Goal: Transaction & Acquisition: Book appointment/travel/reservation

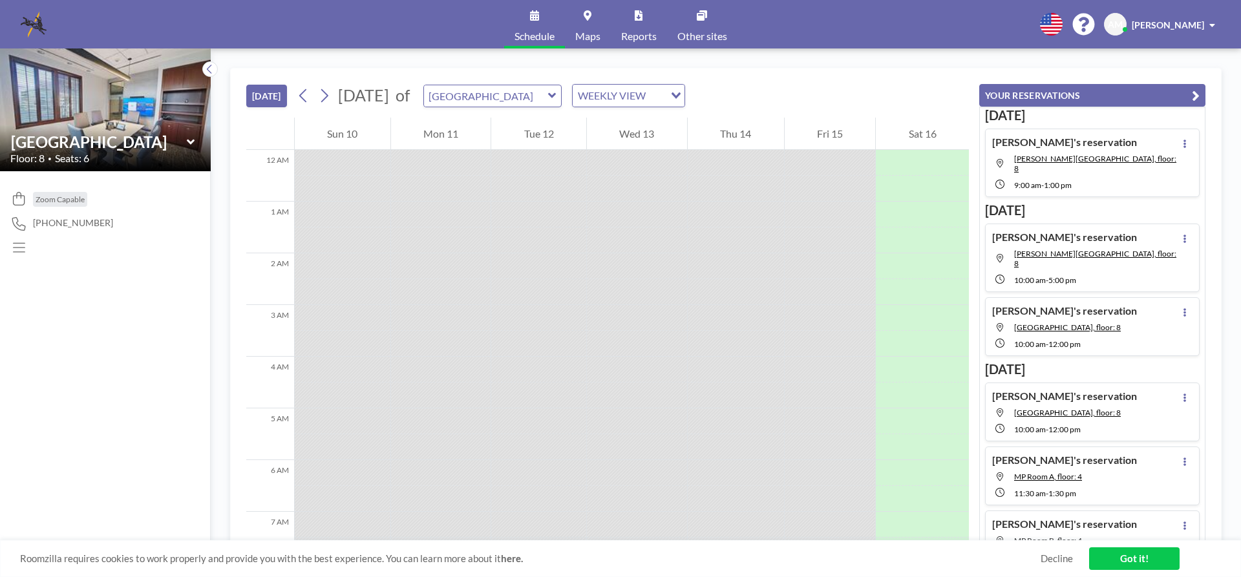
scroll to position [856, 0]
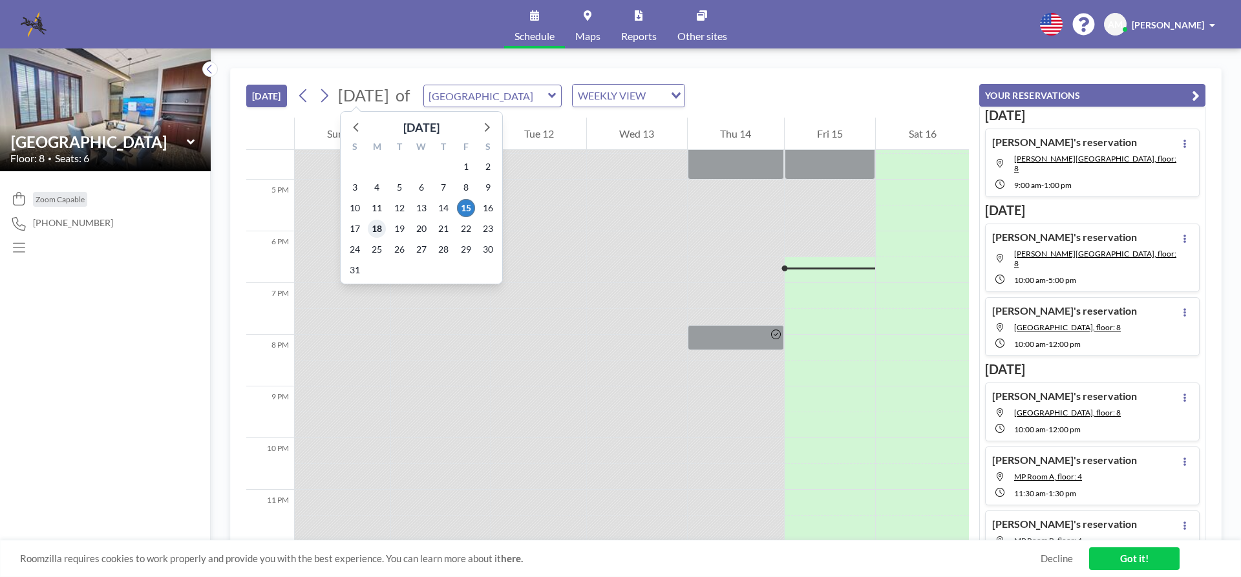
click at [378, 232] on span "18" at bounding box center [377, 229] width 18 height 18
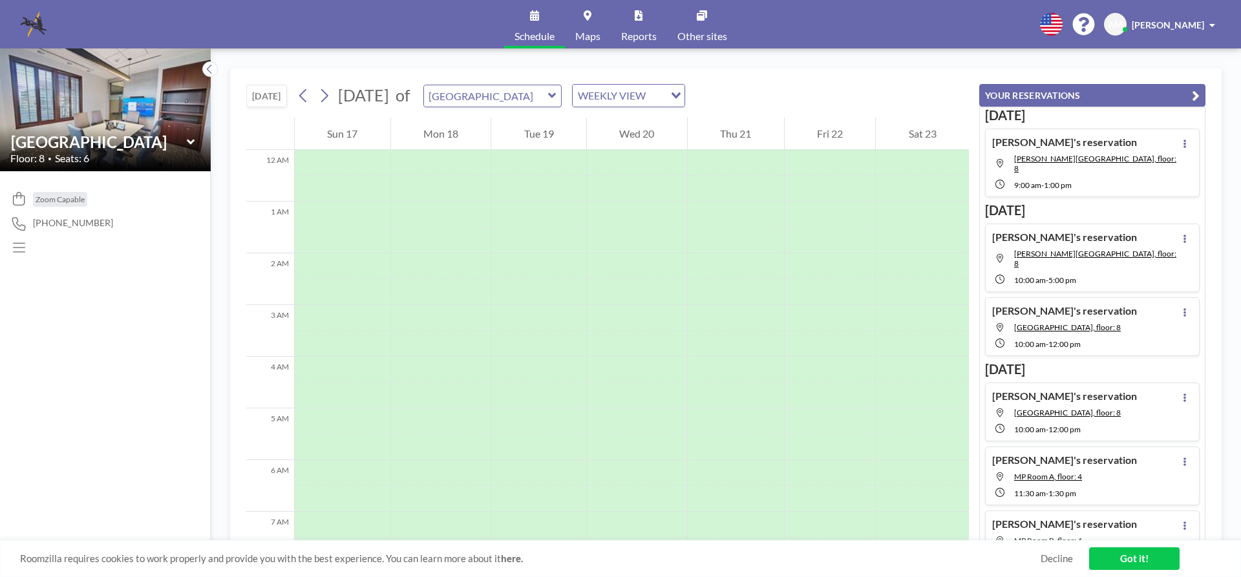
scroll to position [388, 0]
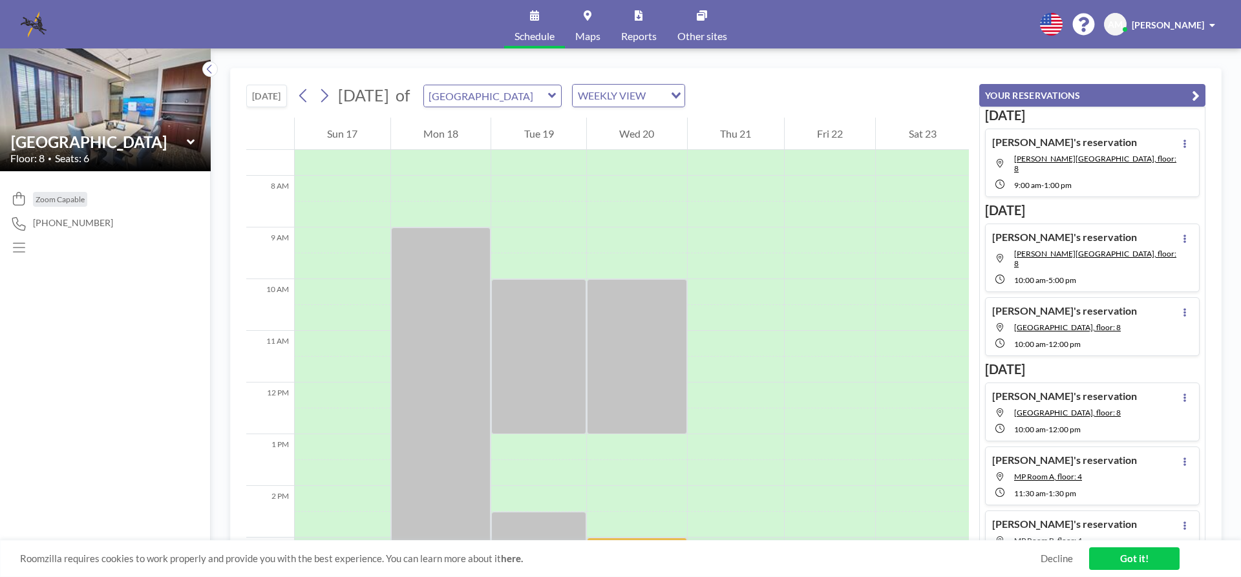
click at [556, 96] on icon at bounding box center [552, 95] width 8 height 5
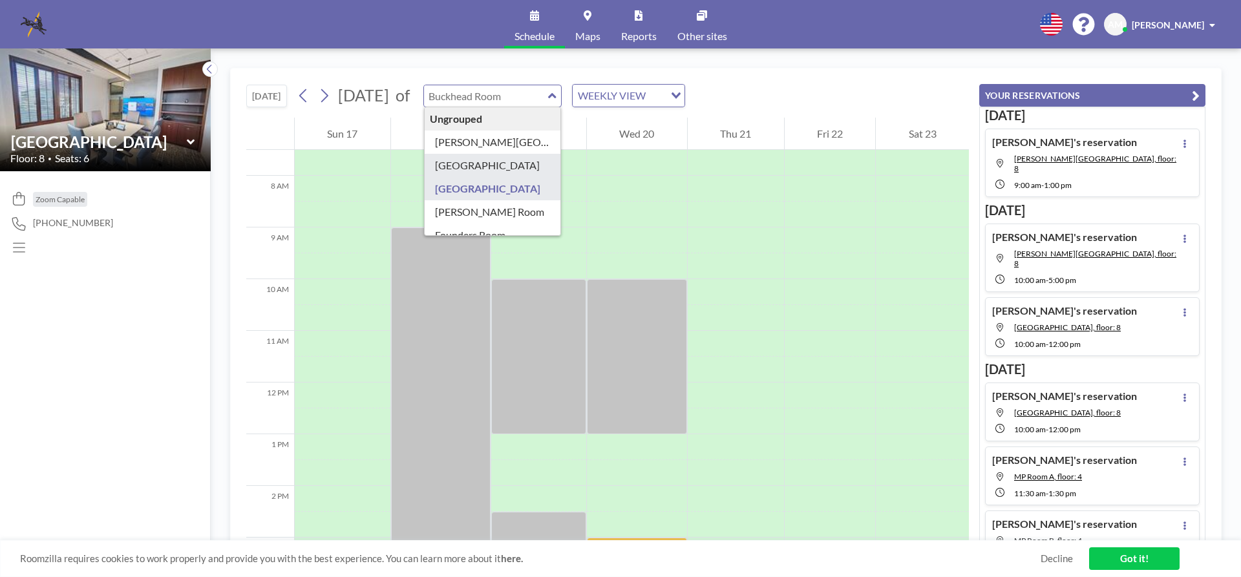
type input "[GEOGRAPHIC_DATA]"
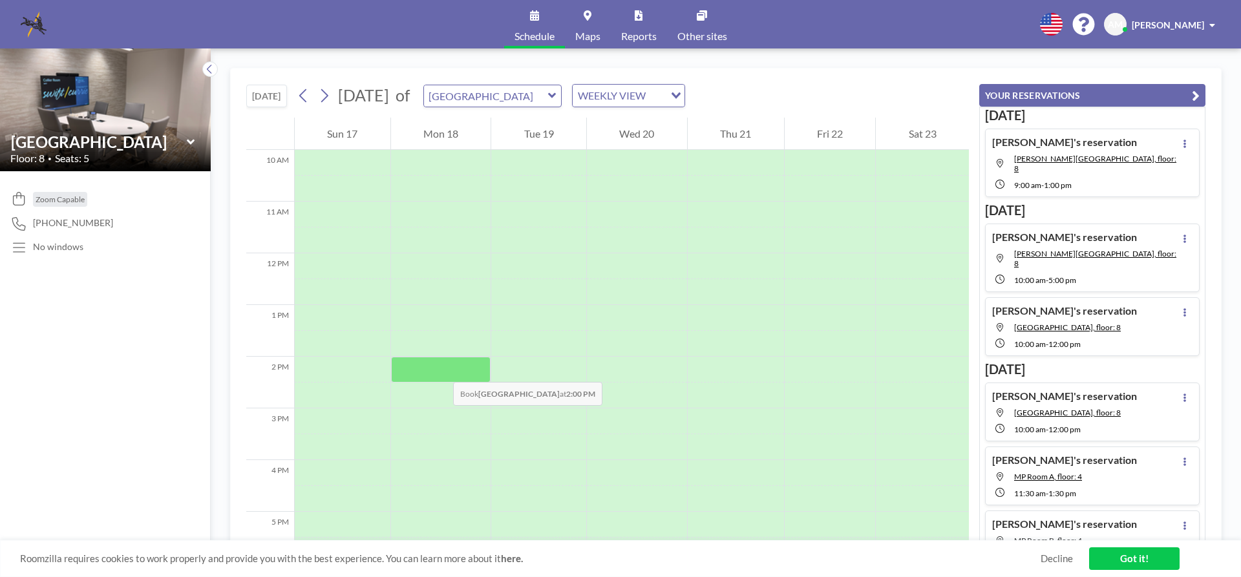
scroll to position [452, 0]
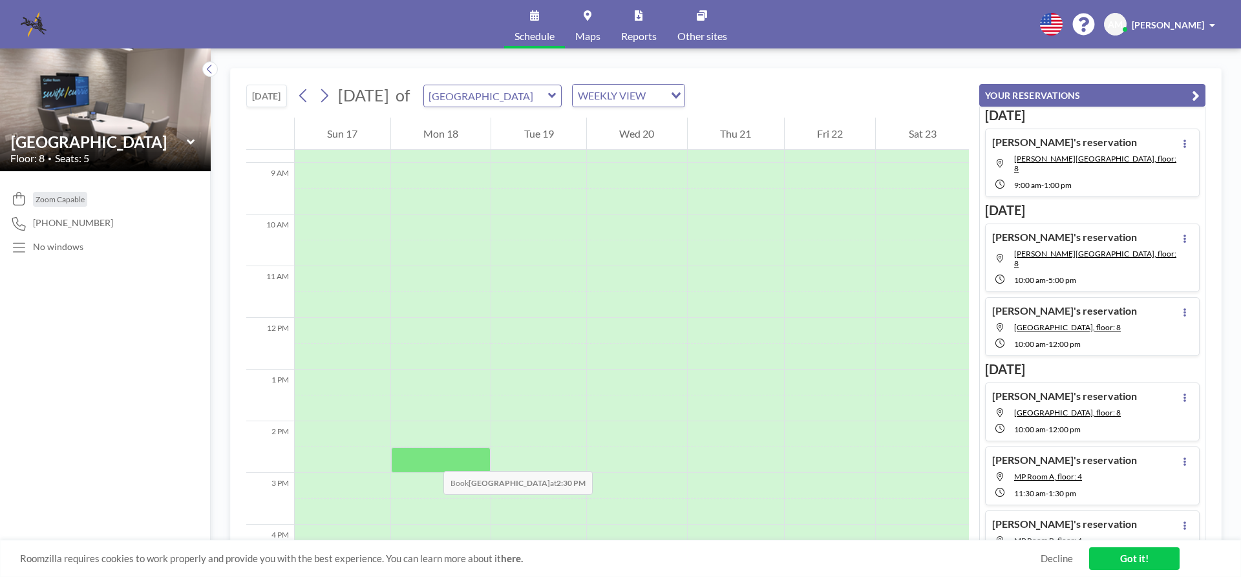
click at [430, 458] on div at bounding box center [441, 460] width 100 height 26
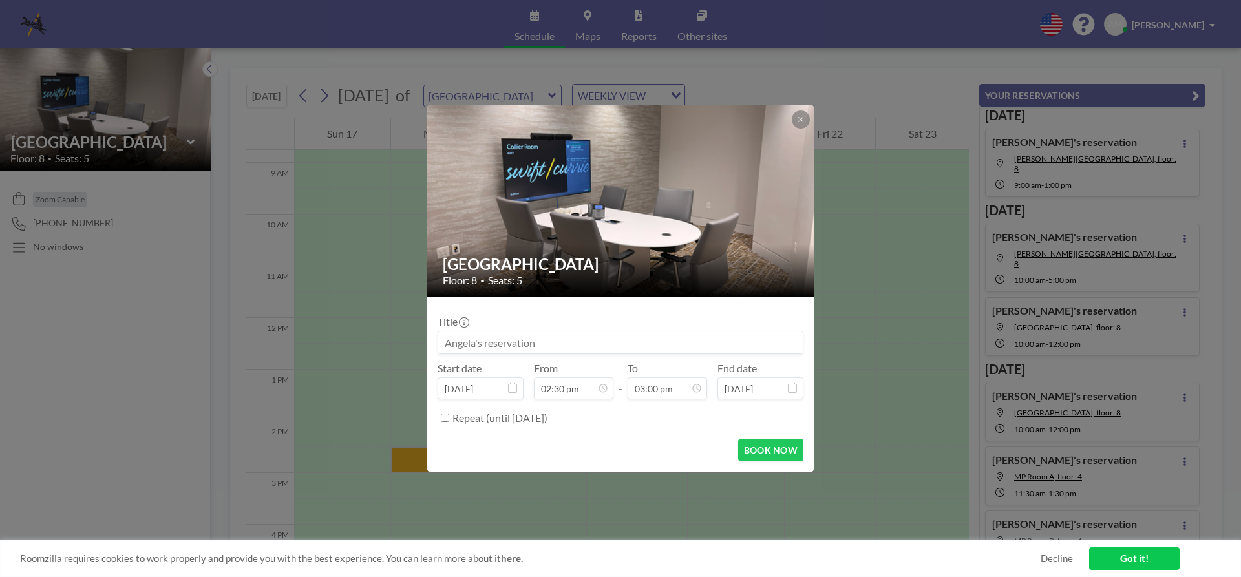
click at [430, 458] on form "Title Start date [DATE] From 02:30 pm - To 03:00 pm End date [DATE] Repeat (unt…" at bounding box center [620, 384] width 386 height 174
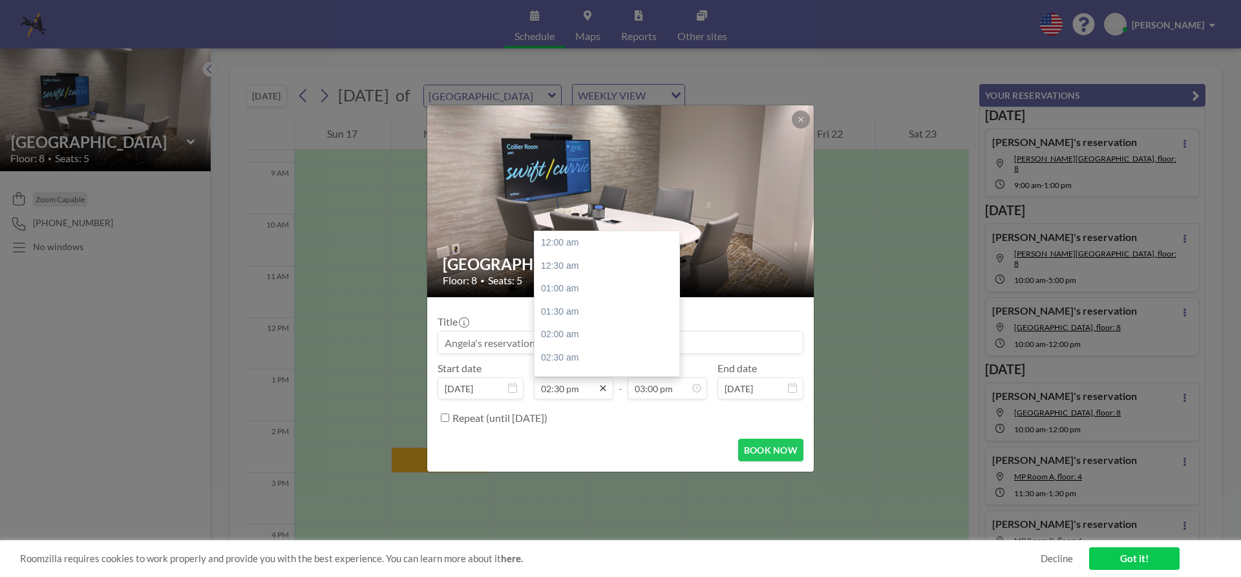
scroll to position [667, 0]
click at [601, 386] on icon at bounding box center [603, 389] width 6 height 6
click at [578, 347] on div "02:00 pm" at bounding box center [609, 349] width 151 height 23
type input "02:00 pm"
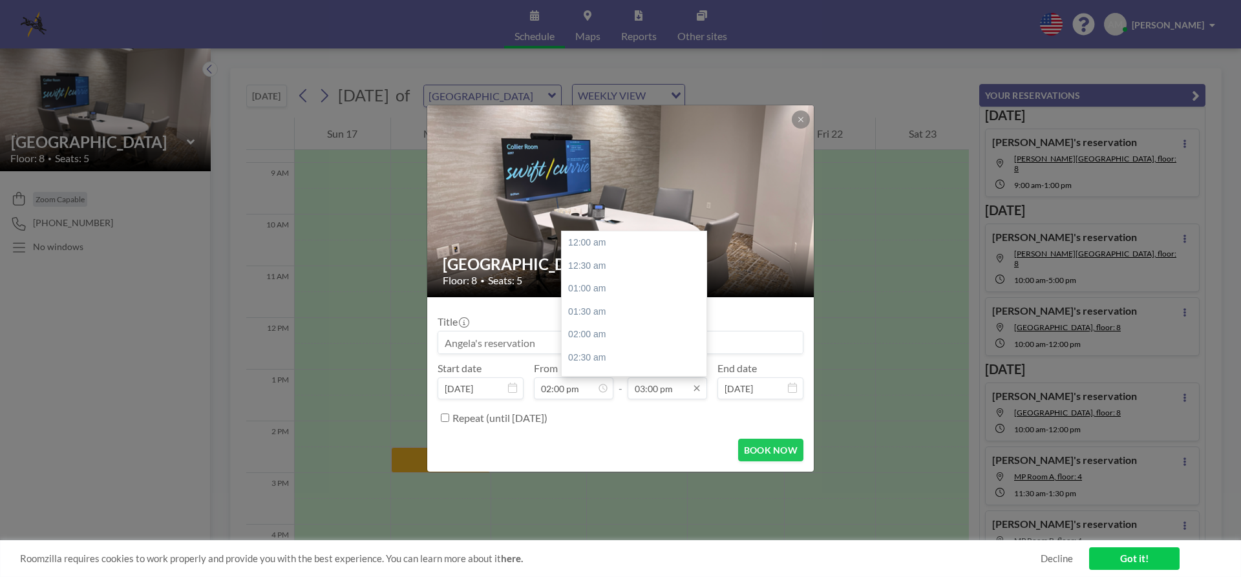
scroll to position [690, 0]
click at [697, 388] on icon at bounding box center [696, 388] width 10 height 10
click at [604, 260] on div "03:30 pm" at bounding box center [637, 265] width 151 height 23
type input "03:30 pm"
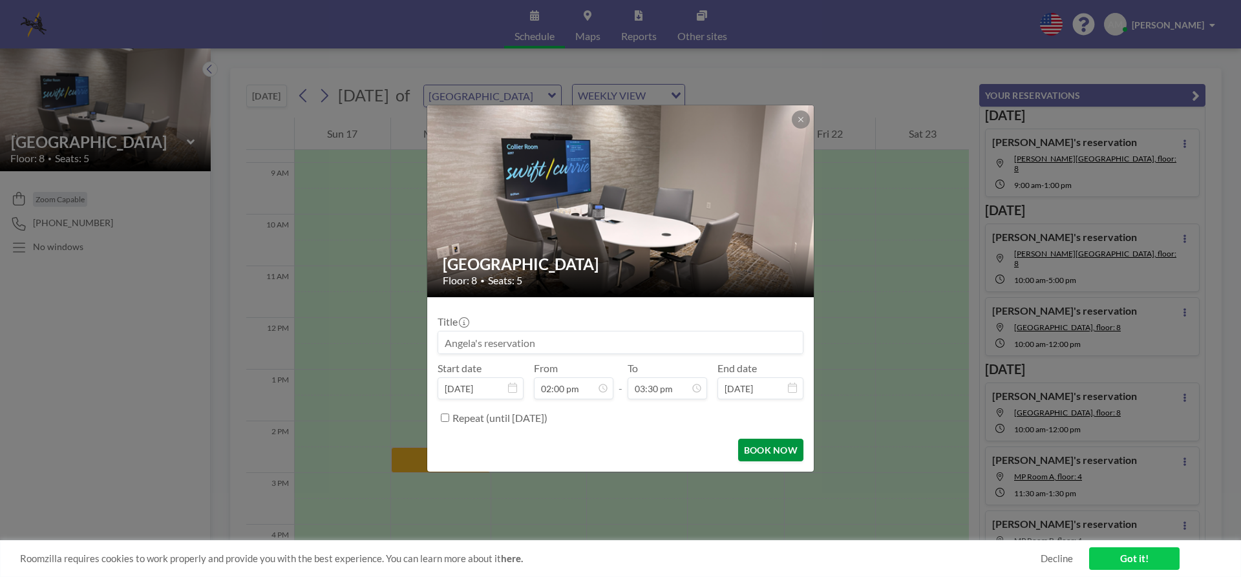
click at [761, 452] on button "BOOK NOW" at bounding box center [770, 450] width 65 height 23
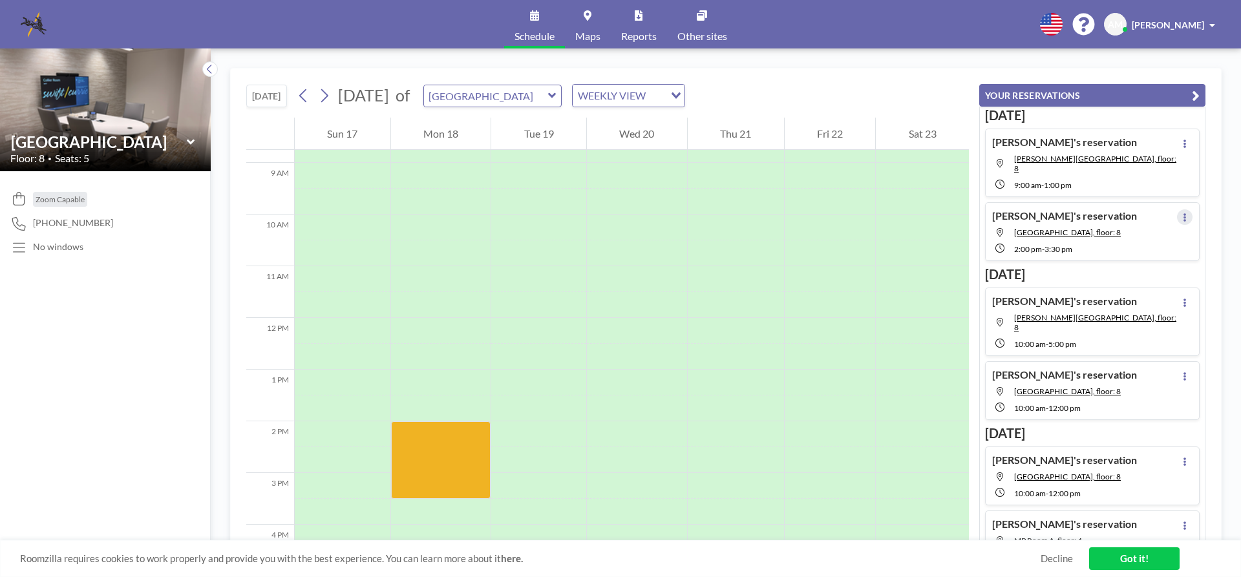
click at [1182, 213] on icon at bounding box center [1184, 217] width 5 height 8
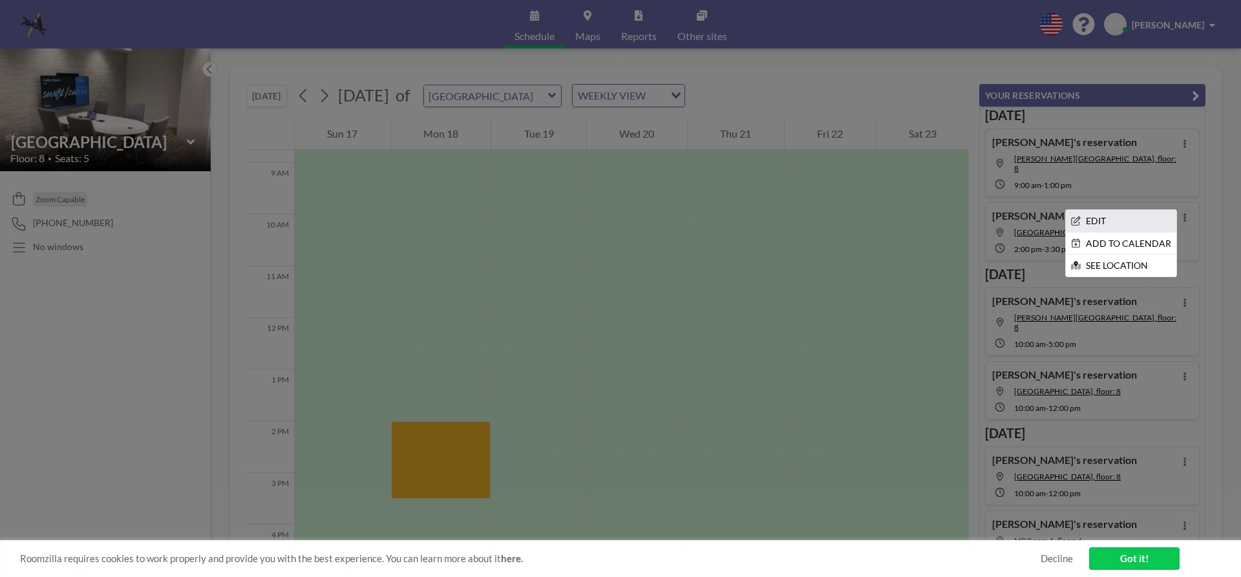
click at [1089, 210] on li "EDIT" at bounding box center [1121, 221] width 110 height 22
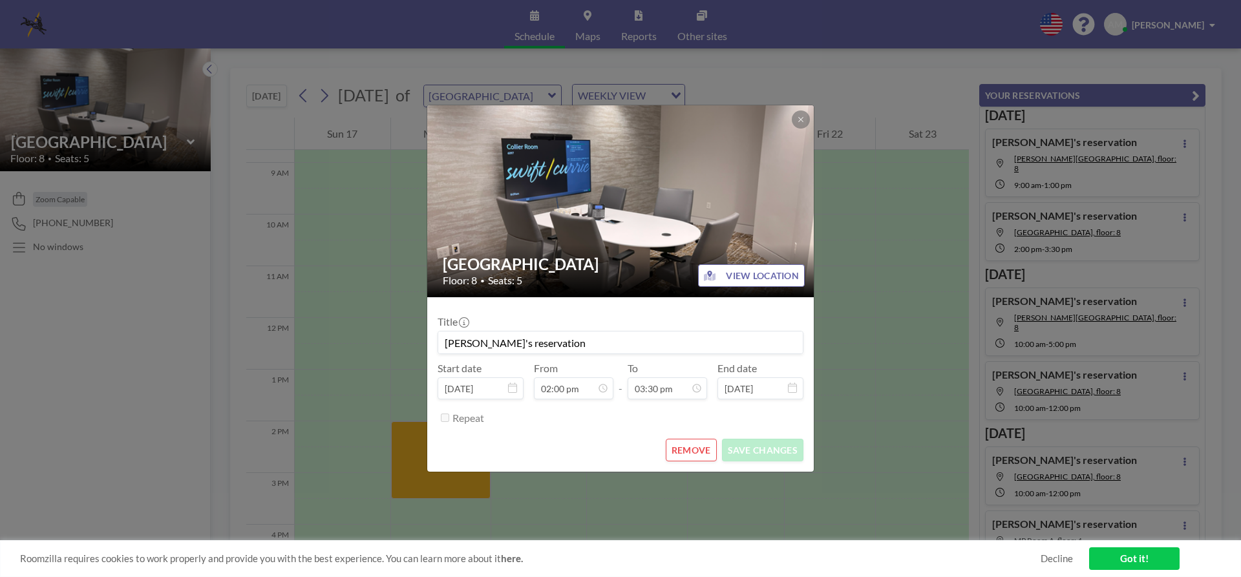
click at [693, 451] on button "REMOVE" at bounding box center [691, 450] width 51 height 23
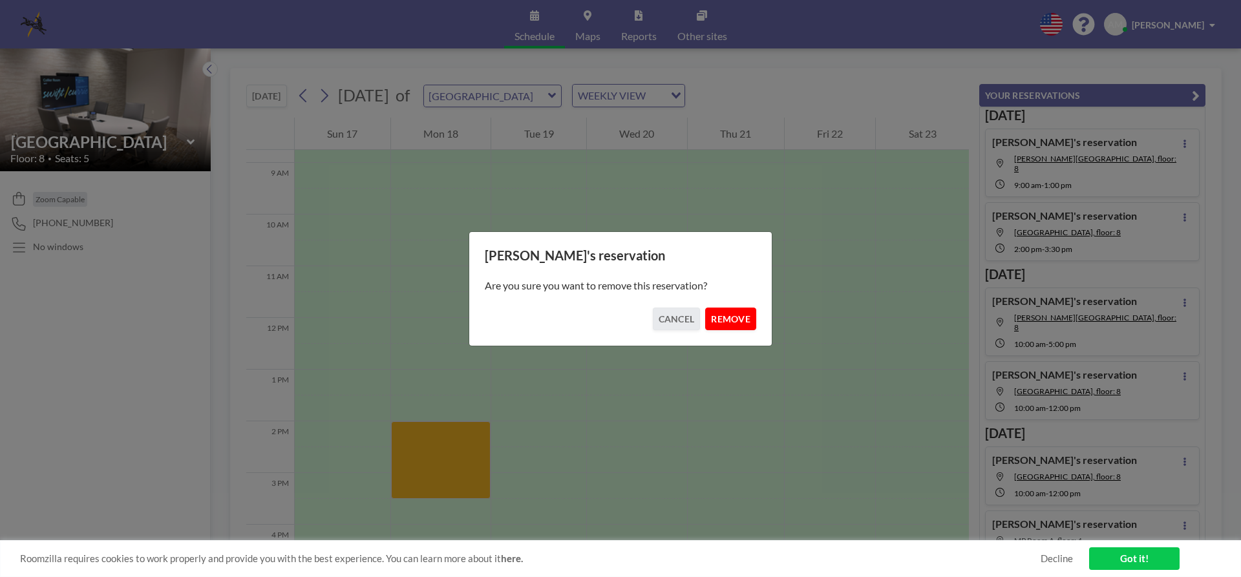
click at [728, 310] on button "REMOVE" at bounding box center [730, 319] width 51 height 23
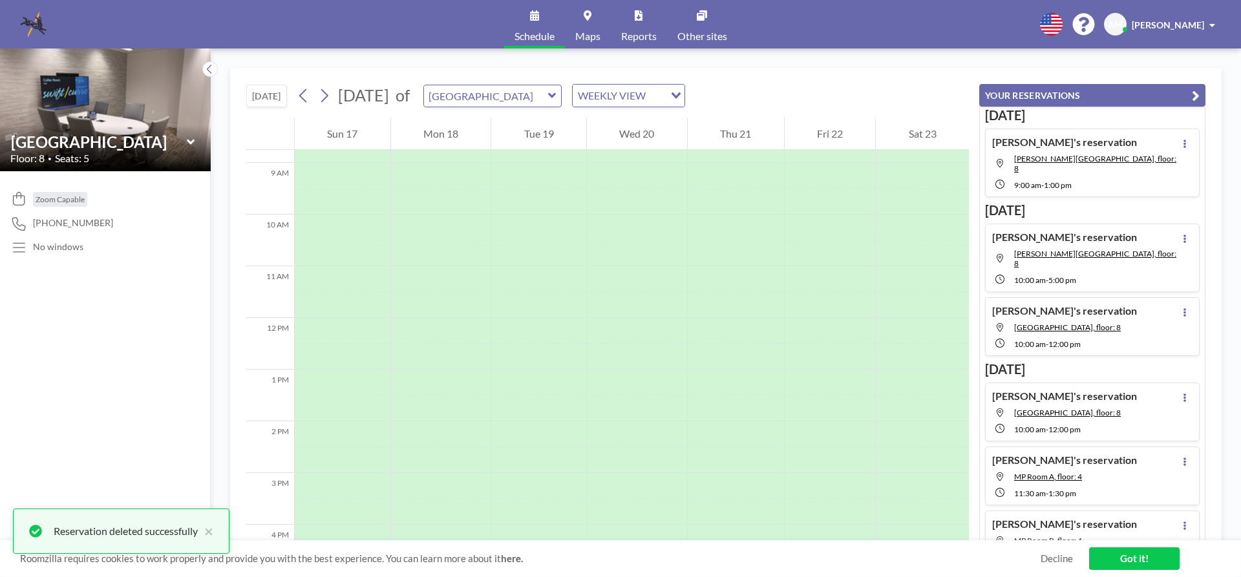
click at [556, 100] on icon at bounding box center [552, 95] width 8 height 13
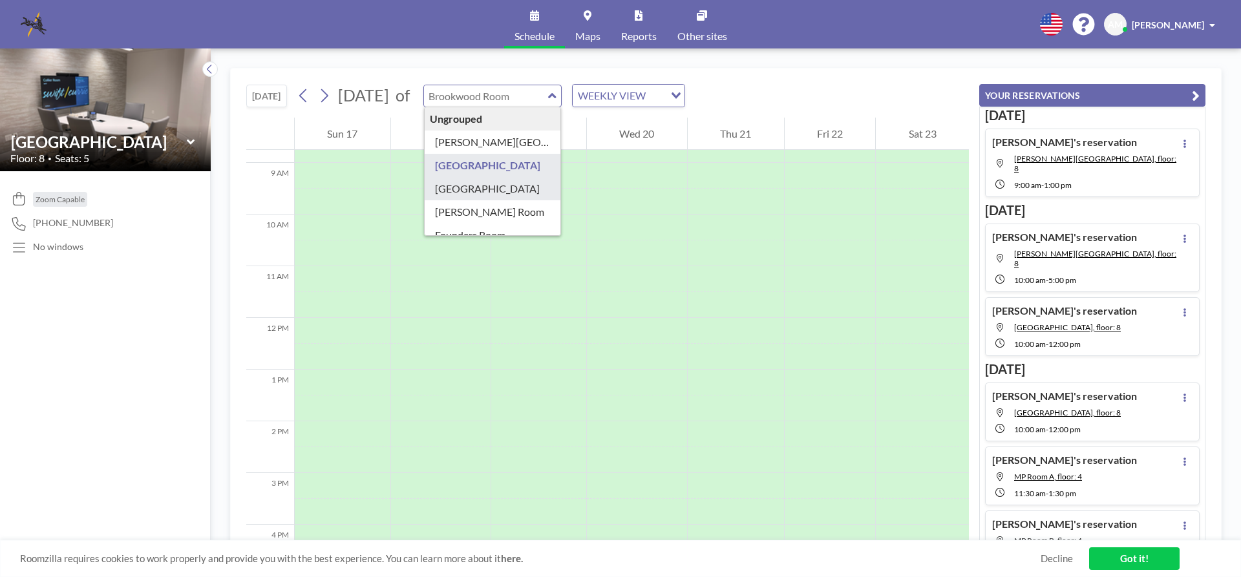
type input "[GEOGRAPHIC_DATA]"
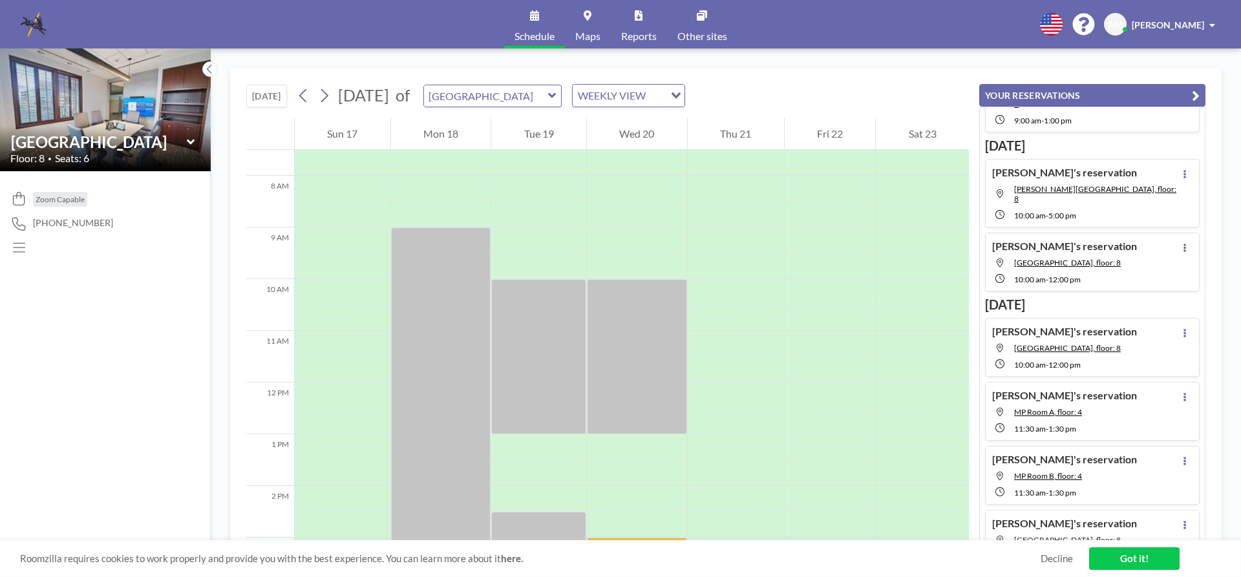
scroll to position [78, 0]
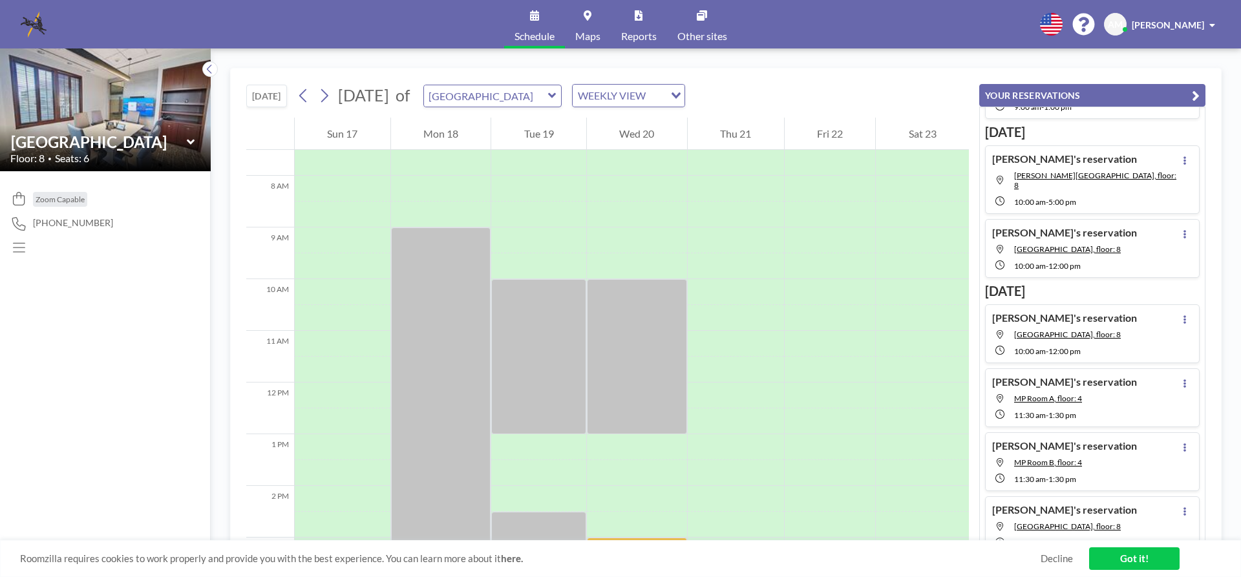
click at [556, 98] on icon at bounding box center [552, 95] width 8 height 13
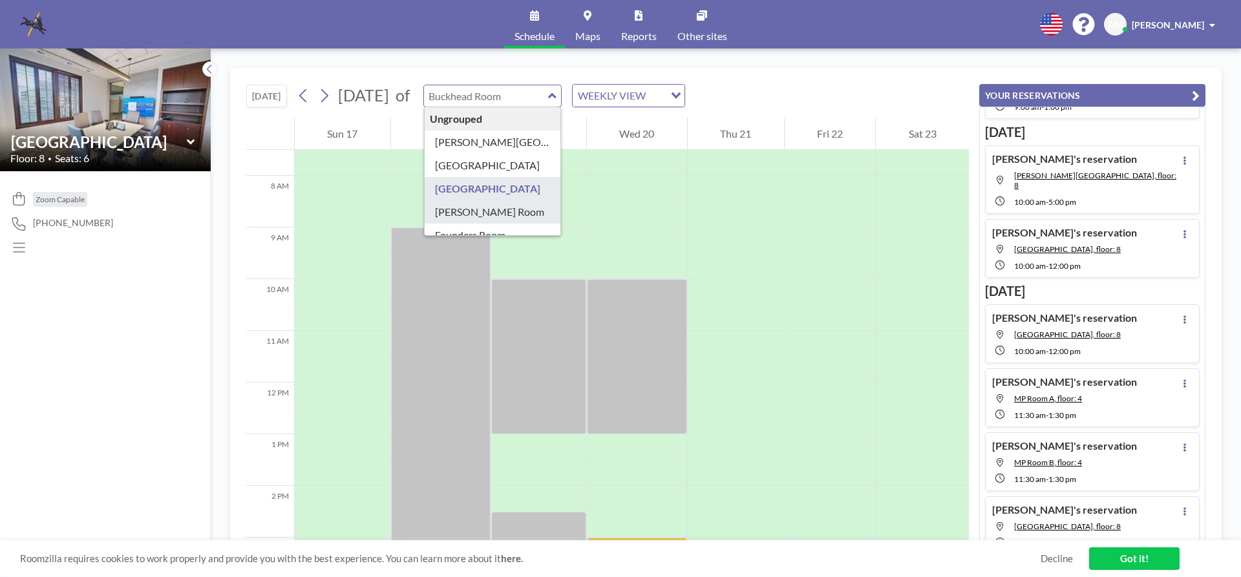
type input "[PERSON_NAME] Room"
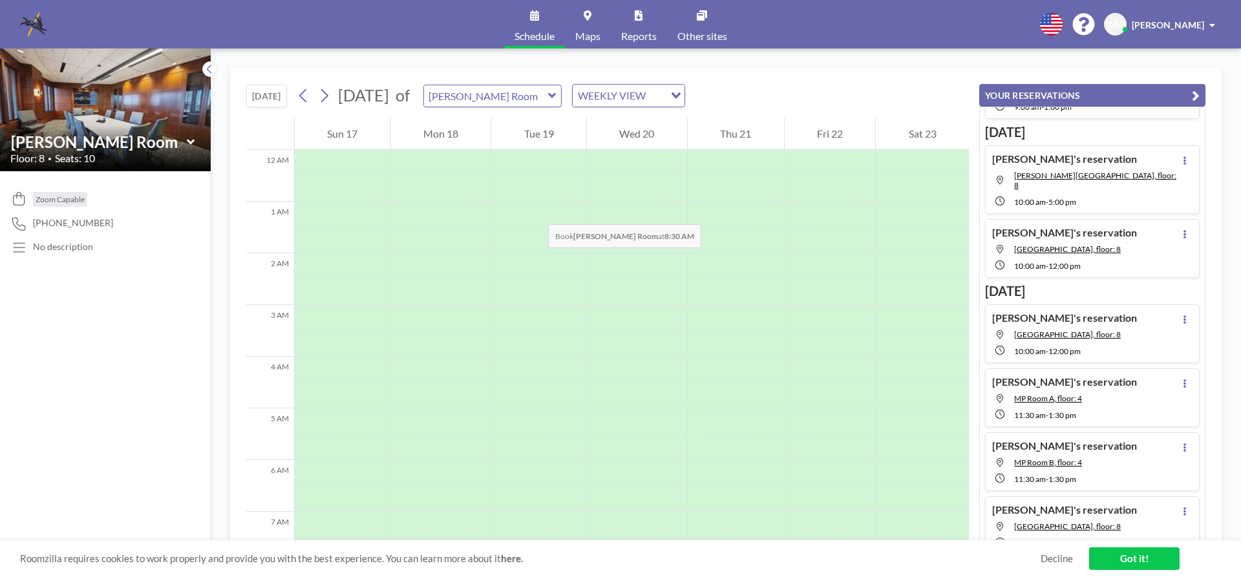
scroll to position [388, 0]
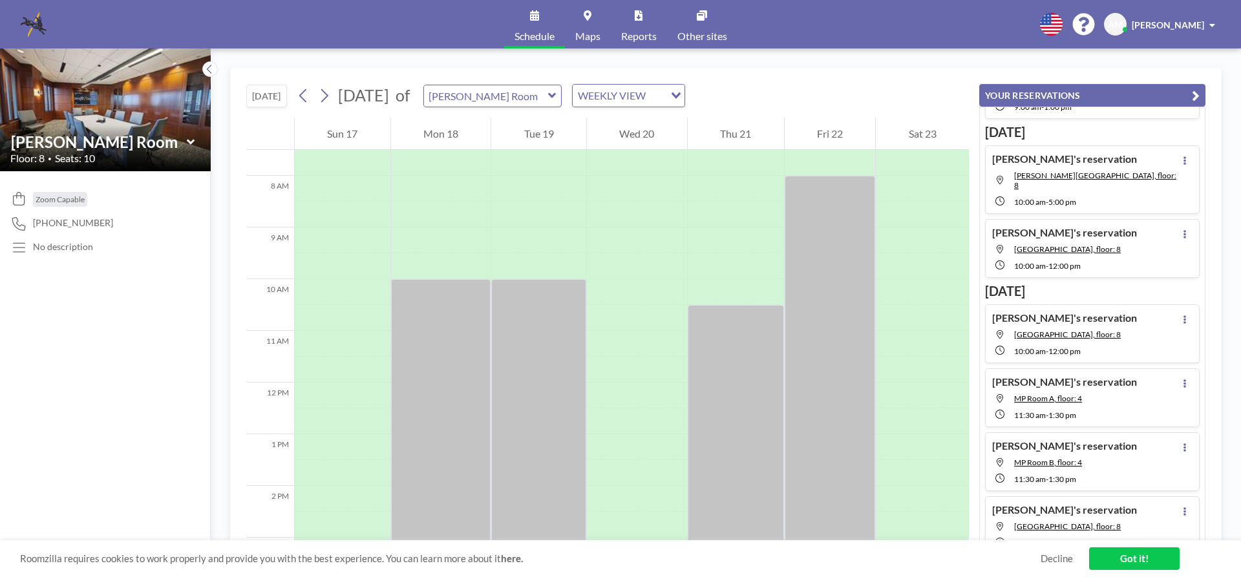
click at [556, 96] on icon at bounding box center [552, 95] width 8 height 5
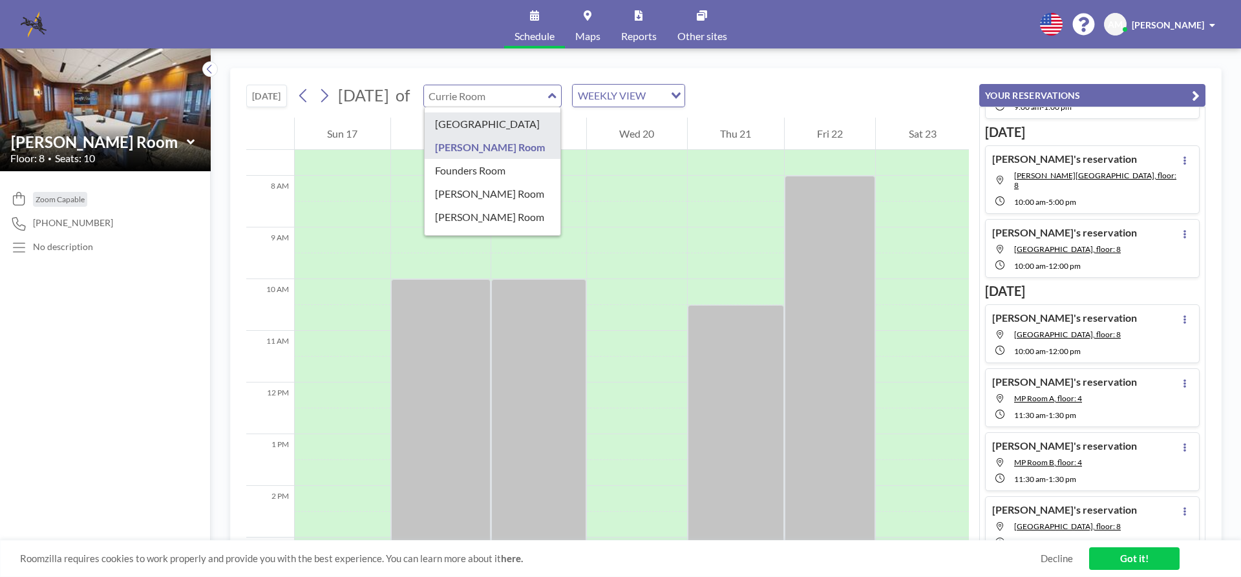
scroll to position [0, 0]
type input "[PERSON_NAME][GEOGRAPHIC_DATA]"
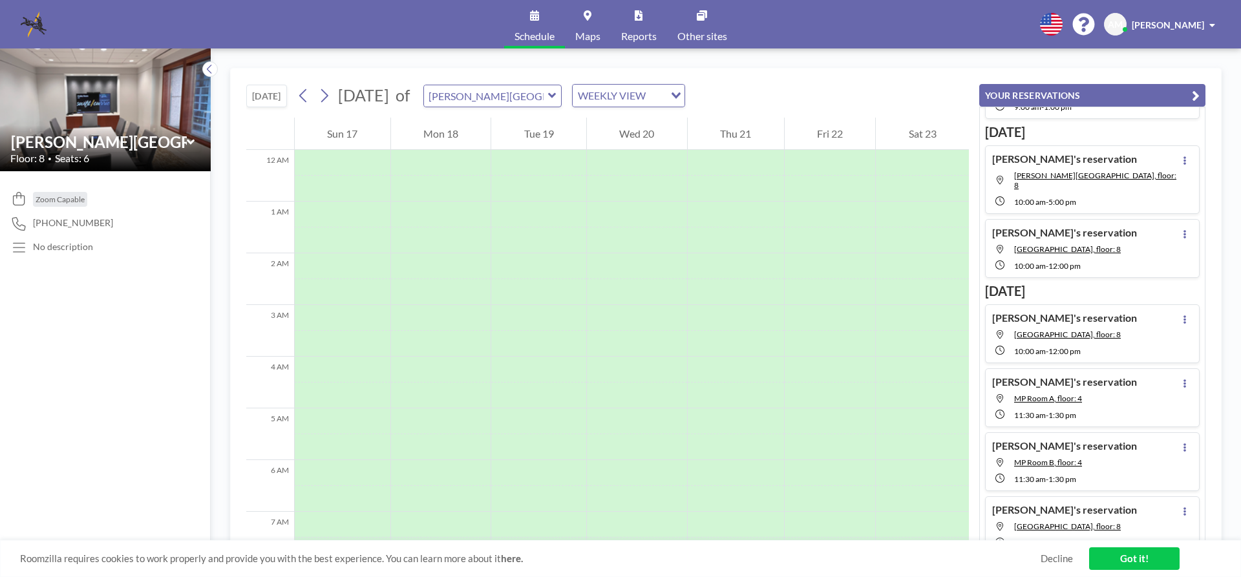
scroll to position [388, 0]
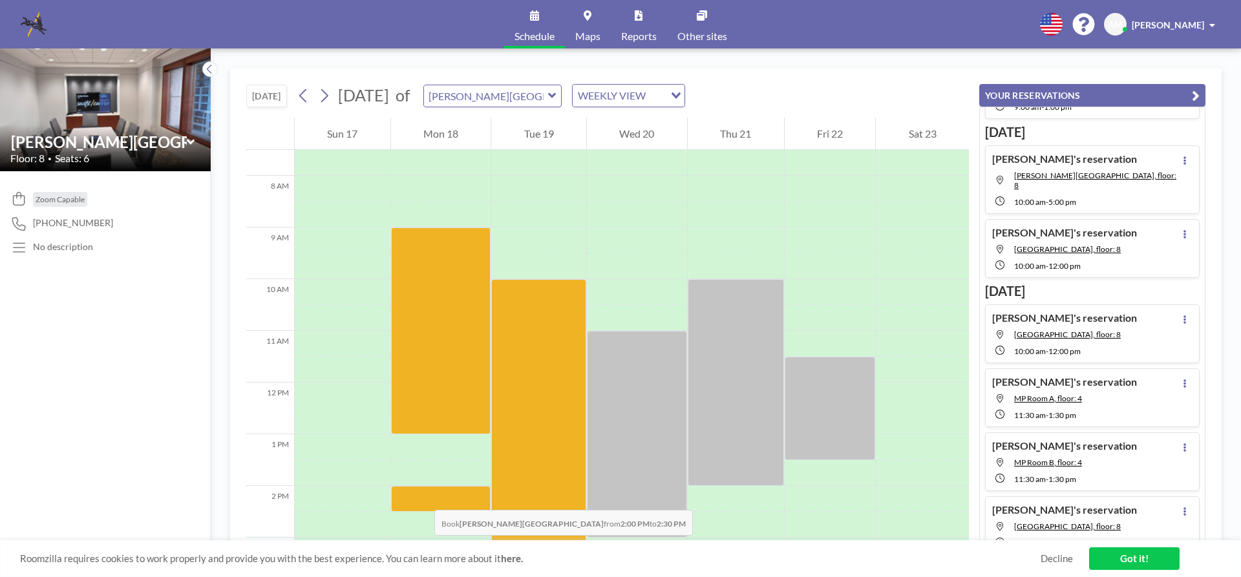
click at [421, 497] on div at bounding box center [441, 499] width 100 height 26
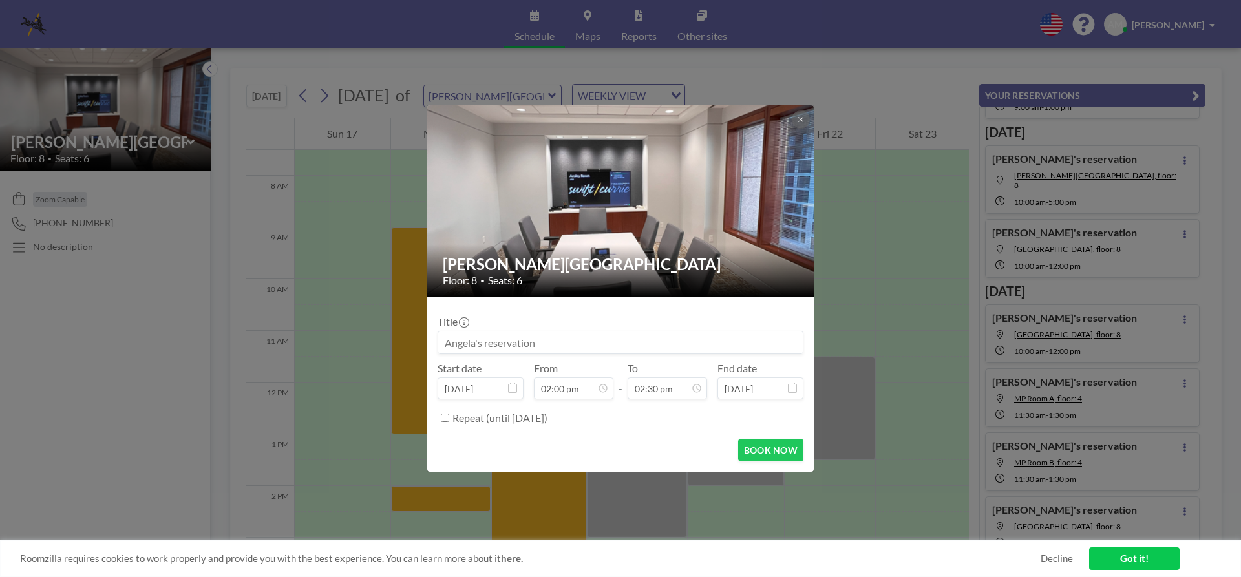
click at [421, 497] on div "[PERSON_NAME] Room Floor: 8 • Seats: 6 Title Start date [DATE] From 02:00 pm - …" at bounding box center [620, 288] width 1241 height 577
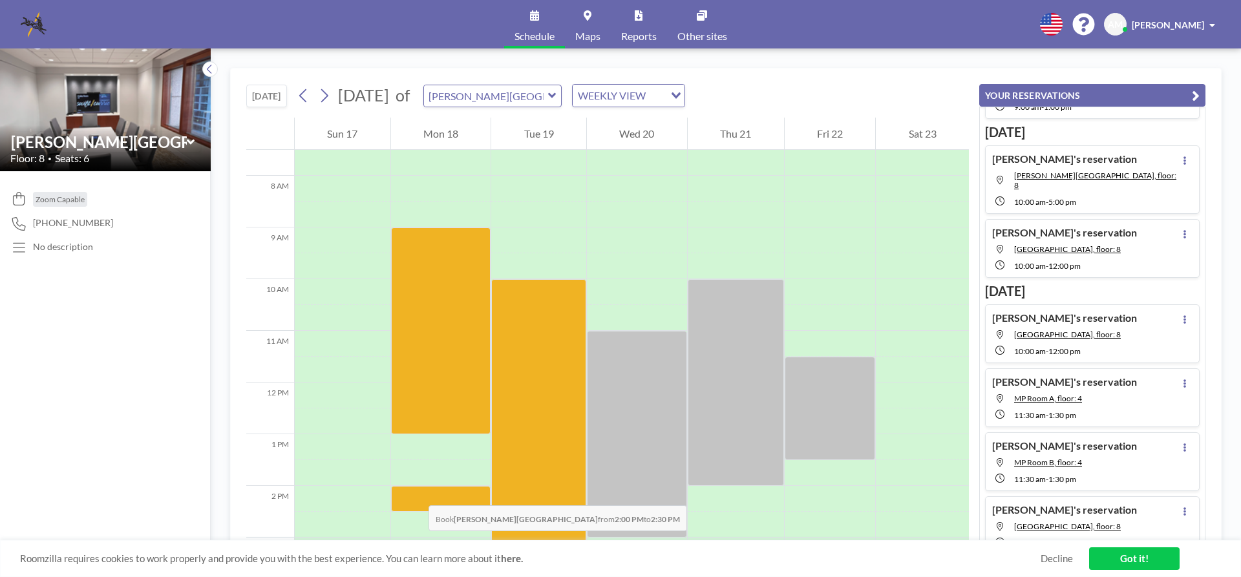
click at [416, 492] on div at bounding box center [441, 499] width 100 height 26
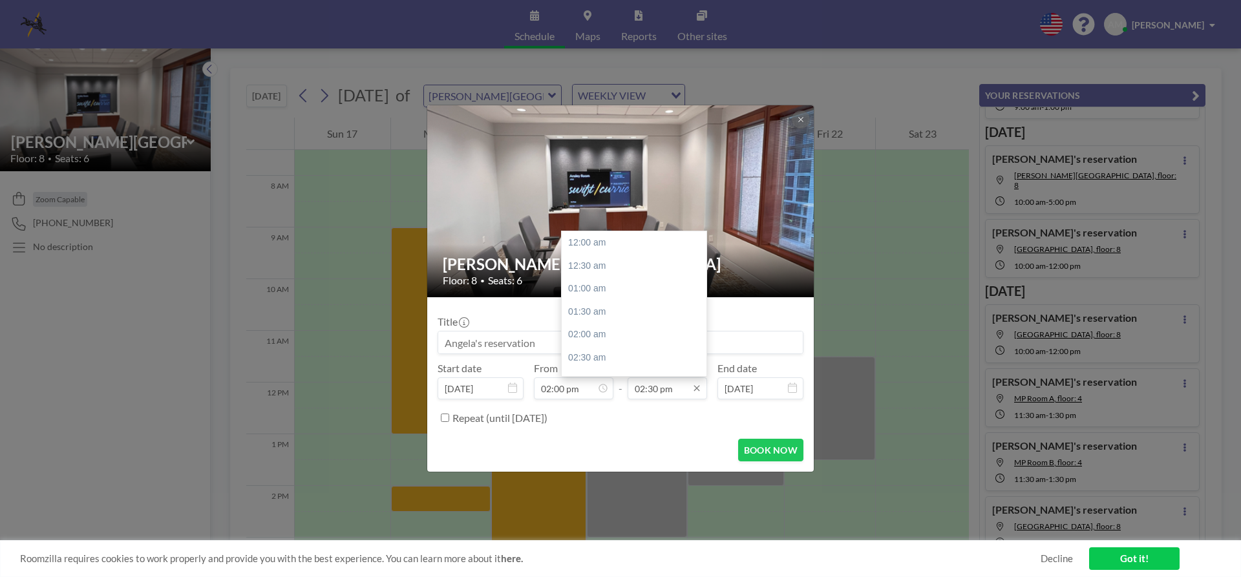
scroll to position [667, 0]
click at [694, 388] on icon at bounding box center [696, 388] width 10 height 10
click at [605, 317] on div "04:00 pm" at bounding box center [637, 311] width 151 height 23
type input "04:00 pm"
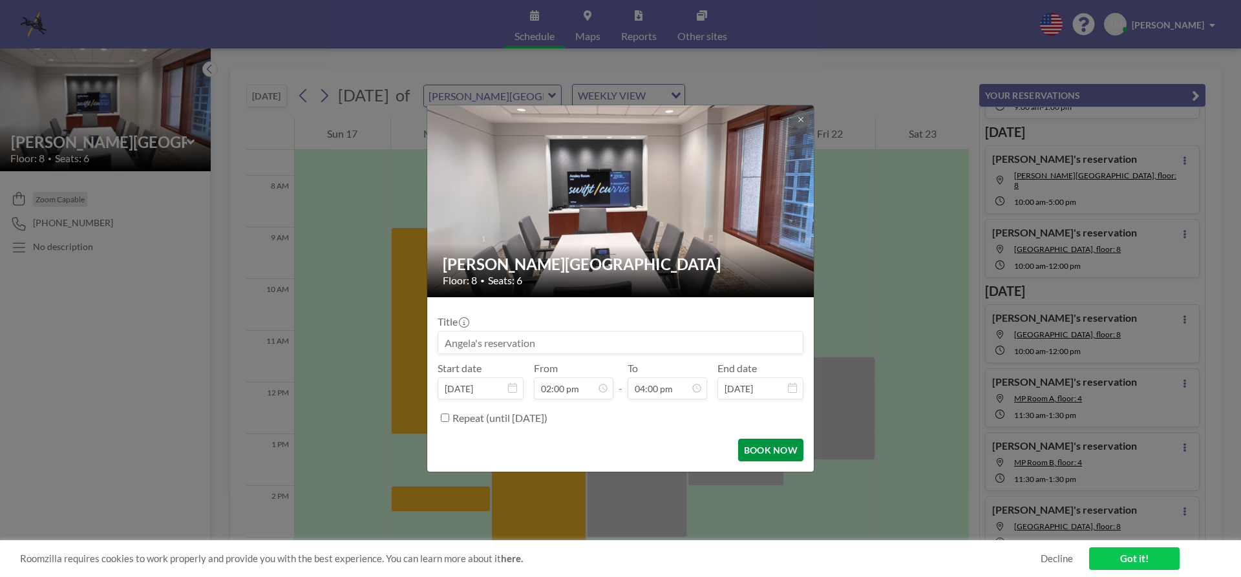
scroll to position [736, 0]
click at [764, 448] on button "BOOK NOW" at bounding box center [770, 450] width 65 height 23
